Goal: Task Accomplishment & Management: Check status

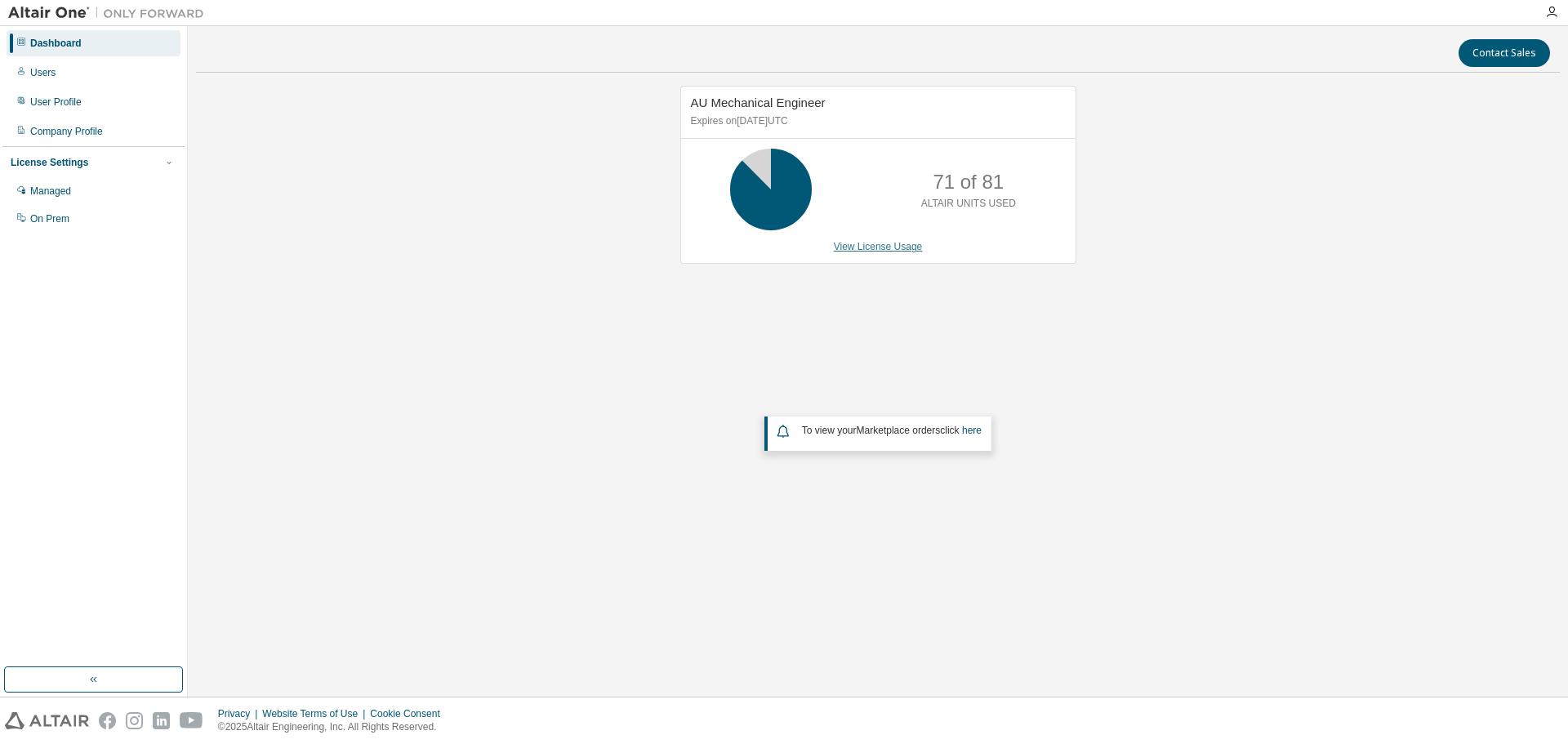
click at [874, 246] on link "View License Usage" at bounding box center [878, 246] width 89 height 11
